Goal: Find specific page/section: Find specific page/section

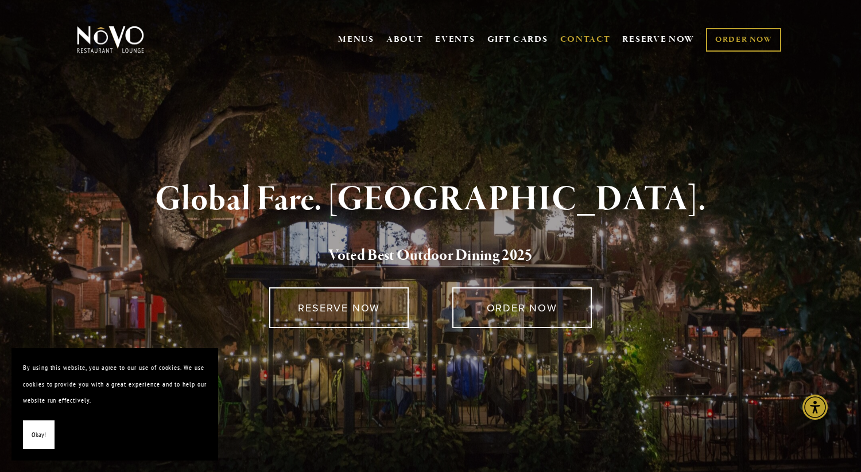
click at [601, 40] on link "CONTACT" at bounding box center [585, 40] width 50 height 22
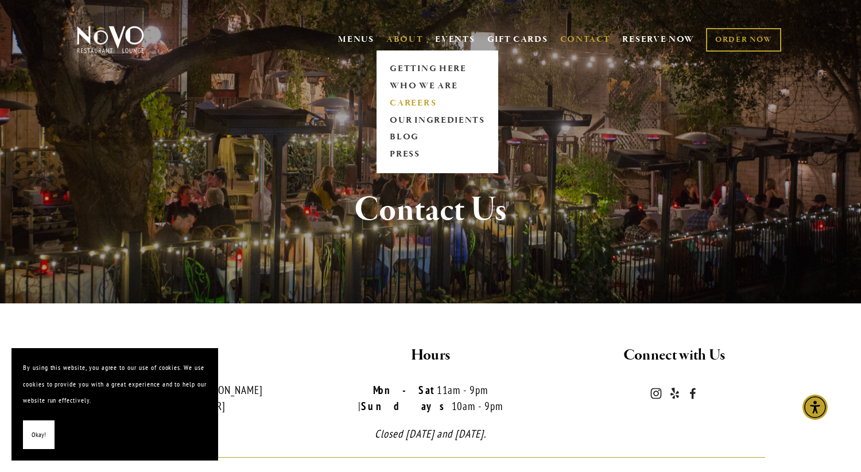
click at [398, 99] on link "CAREERS" at bounding box center [437, 103] width 102 height 17
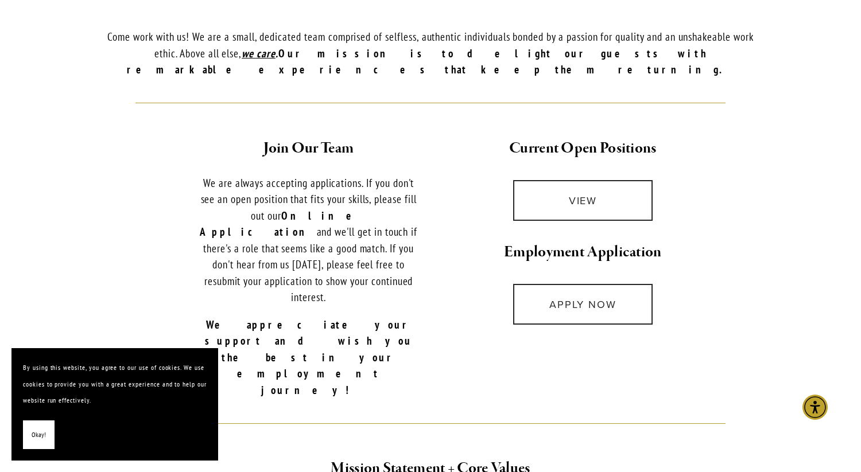
scroll to position [404, 0]
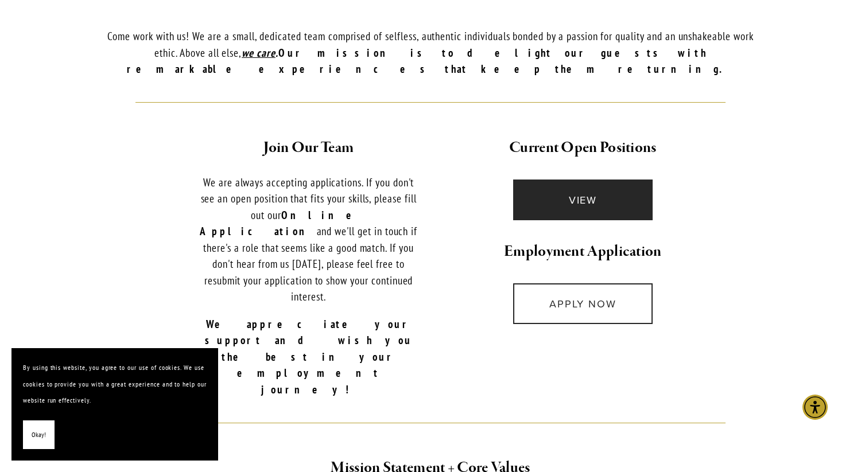
click at [570, 188] on link "VIEW" at bounding box center [582, 200] width 139 height 41
